Goal: Information Seeking & Learning: Learn about a topic

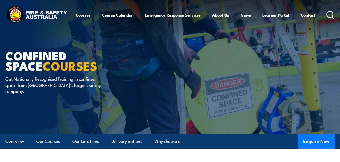
click at [79, 13] on link "Courses" at bounding box center [83, 15] width 15 height 13
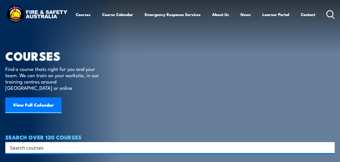
click at [79, 16] on link "Courses" at bounding box center [83, 14] width 15 height 13
click at [332, 10] on icon at bounding box center [330, 14] width 8 height 9
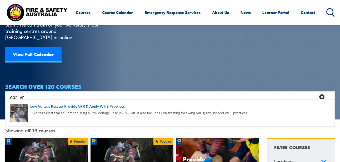
type input "cpr lvr"
click at [129, 110] on span at bounding box center [170, 113] width 326 height 25
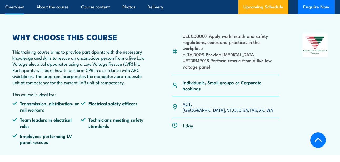
scroll to position [186, 0]
